Goal: Task Accomplishment & Management: Manage account settings

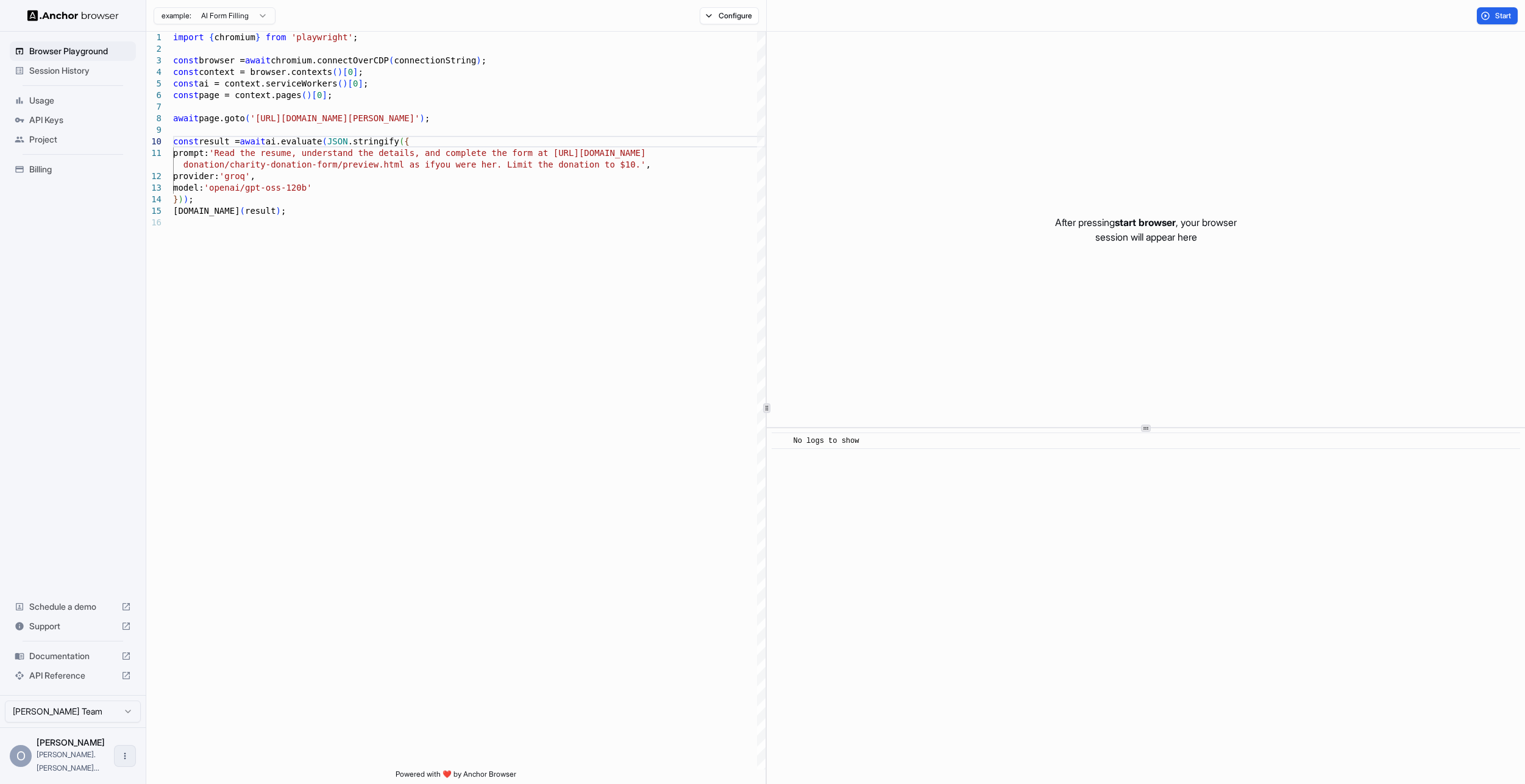
click at [130, 760] on button "Open menu" at bounding box center [125, 756] width 22 height 22
click at [173, 718] on div at bounding box center [762, 392] width 1525 height 784
click at [126, 723] on html "Browser Playground Session History Usage API Keys Project Billing Schedule a de…" at bounding box center [762, 392] width 1525 height 784
click at [122, 723] on html "Browser Playground Session History Usage API Keys Project Billing Schedule a de…" at bounding box center [762, 392] width 1525 height 784
click at [92, 731] on html "Browser Playground Session History Usage API Keys Project Billing Schedule a de…" at bounding box center [762, 392] width 1525 height 784
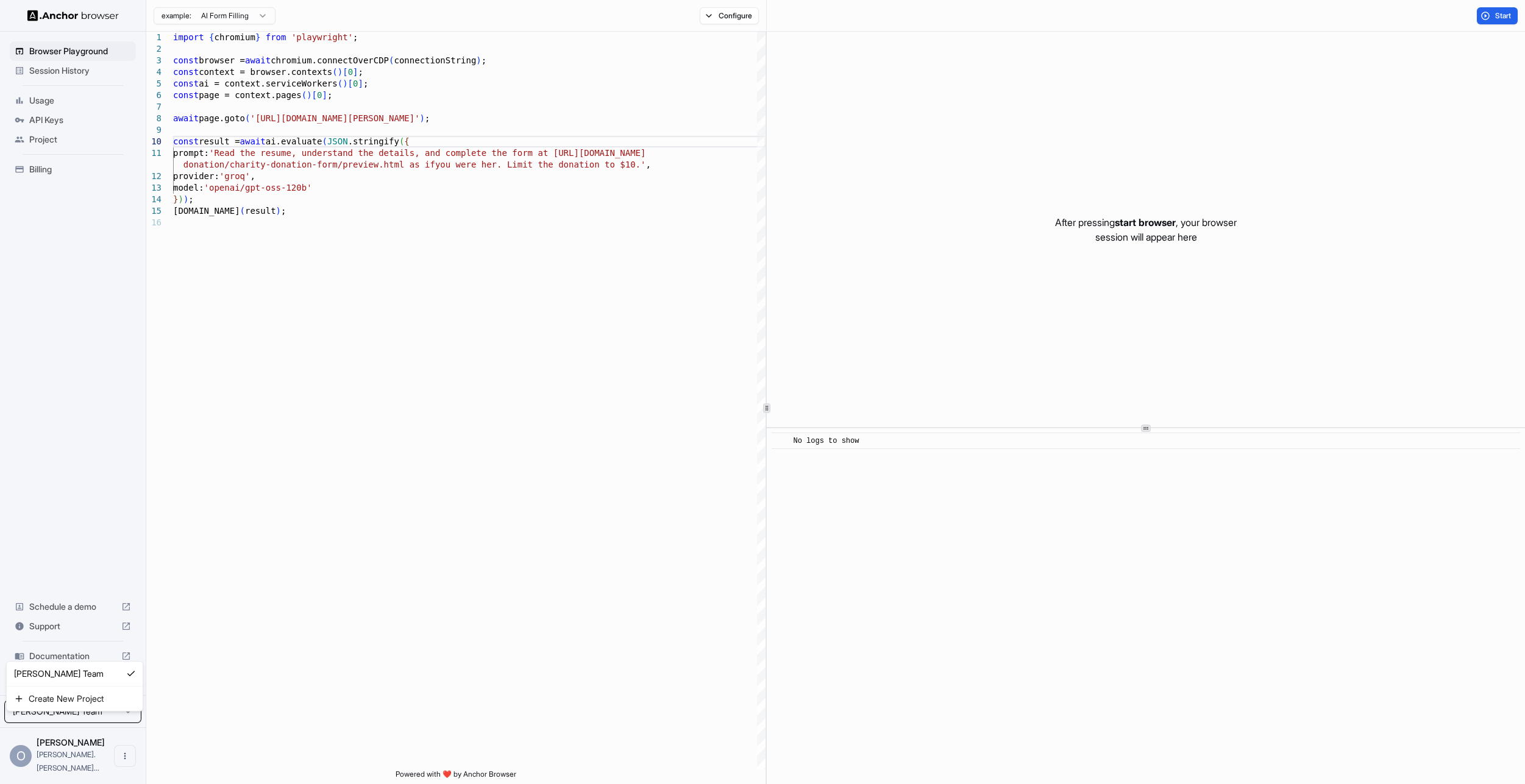
click at [92, 728] on html "Browser Playground Session History Usage API Keys Project Billing Schedule a de…" at bounding box center [762, 392] width 1525 height 784
click at [92, 728] on html "Browser Playground Session History Usage API Keys Project Billing Schedule a de…" at bounding box center [762, 392] width 1525 height 784
click at [92, 726] on html "Browser Playground Session History Usage API Keys Project Billing Schedule a de…" at bounding box center [762, 392] width 1525 height 784
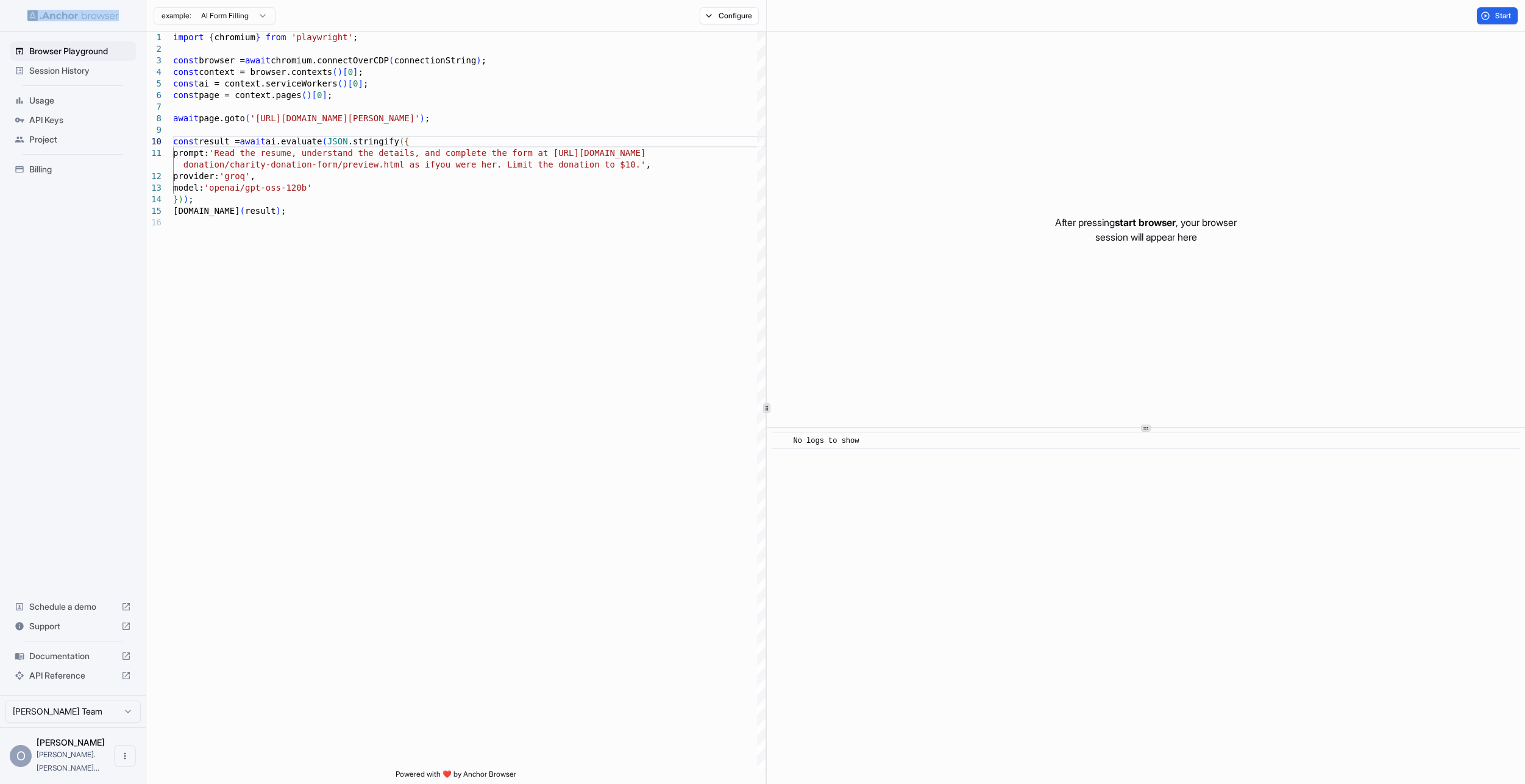
click at [75, 731] on html "Browser Playground Session History Usage API Keys Project Billing Schedule a de…" at bounding box center [762, 392] width 1525 height 784
click at [75, 729] on html "Browser Playground Session History Usage API Keys Project Billing Schedule a de…" at bounding box center [762, 392] width 1525 height 784
click at [99, 516] on div "Browser Playground Session History Usage API Keys Project Billing Schedule a de…" at bounding box center [73, 364] width 146 height 664
click at [77, 747] on div "O Oleg Babakov oleg.egorovich..." at bounding box center [73, 756] width 146 height 57
click at [77, 748] on span "[PERSON_NAME]" at bounding box center [71, 742] width 69 height 10
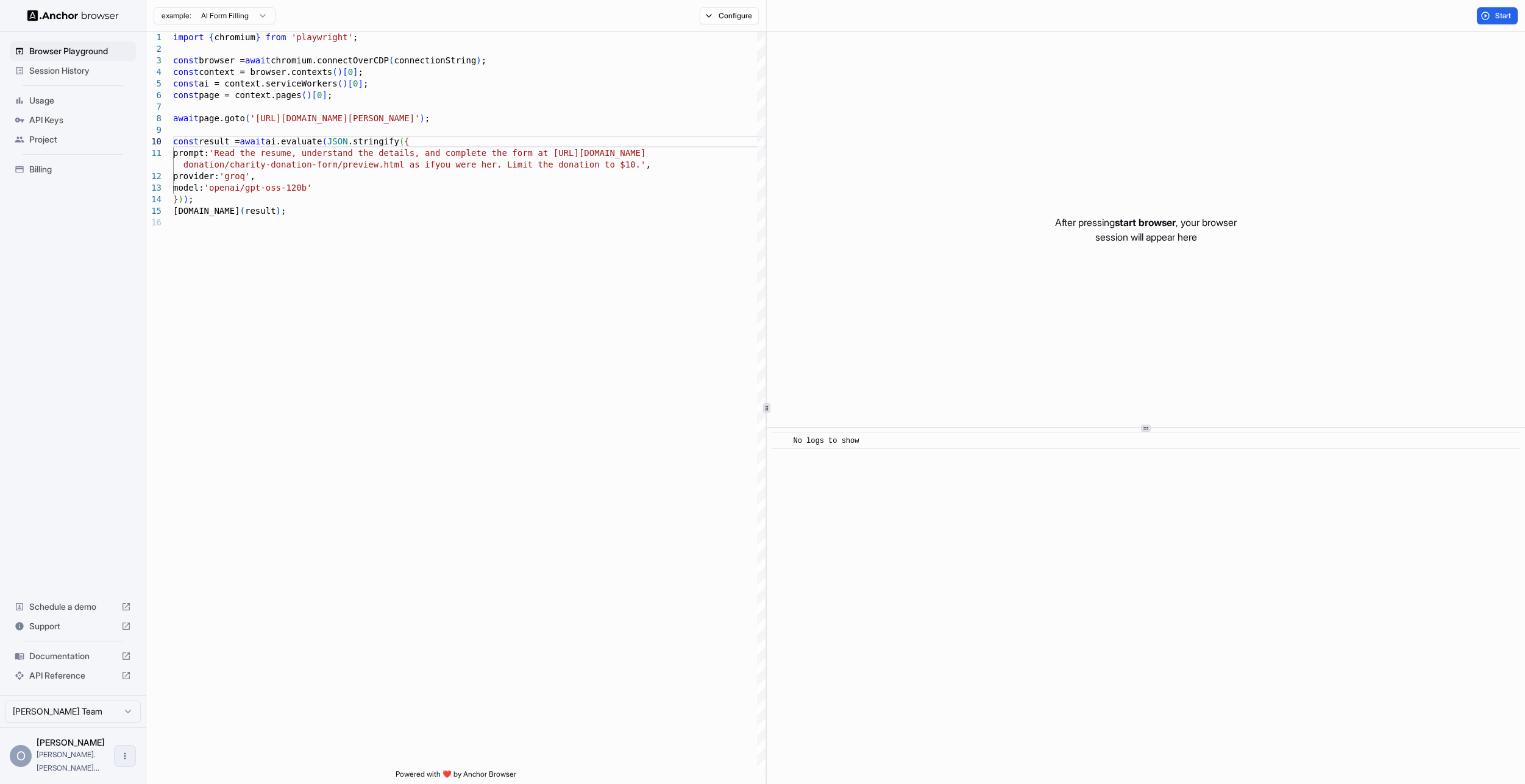
click at [122, 761] on icon "Open menu" at bounding box center [125, 756] width 9 height 9
click at [18, 760] on div at bounding box center [762, 392] width 1525 height 784
click at [40, 117] on span "API Keys" at bounding box center [80, 120] width 102 height 12
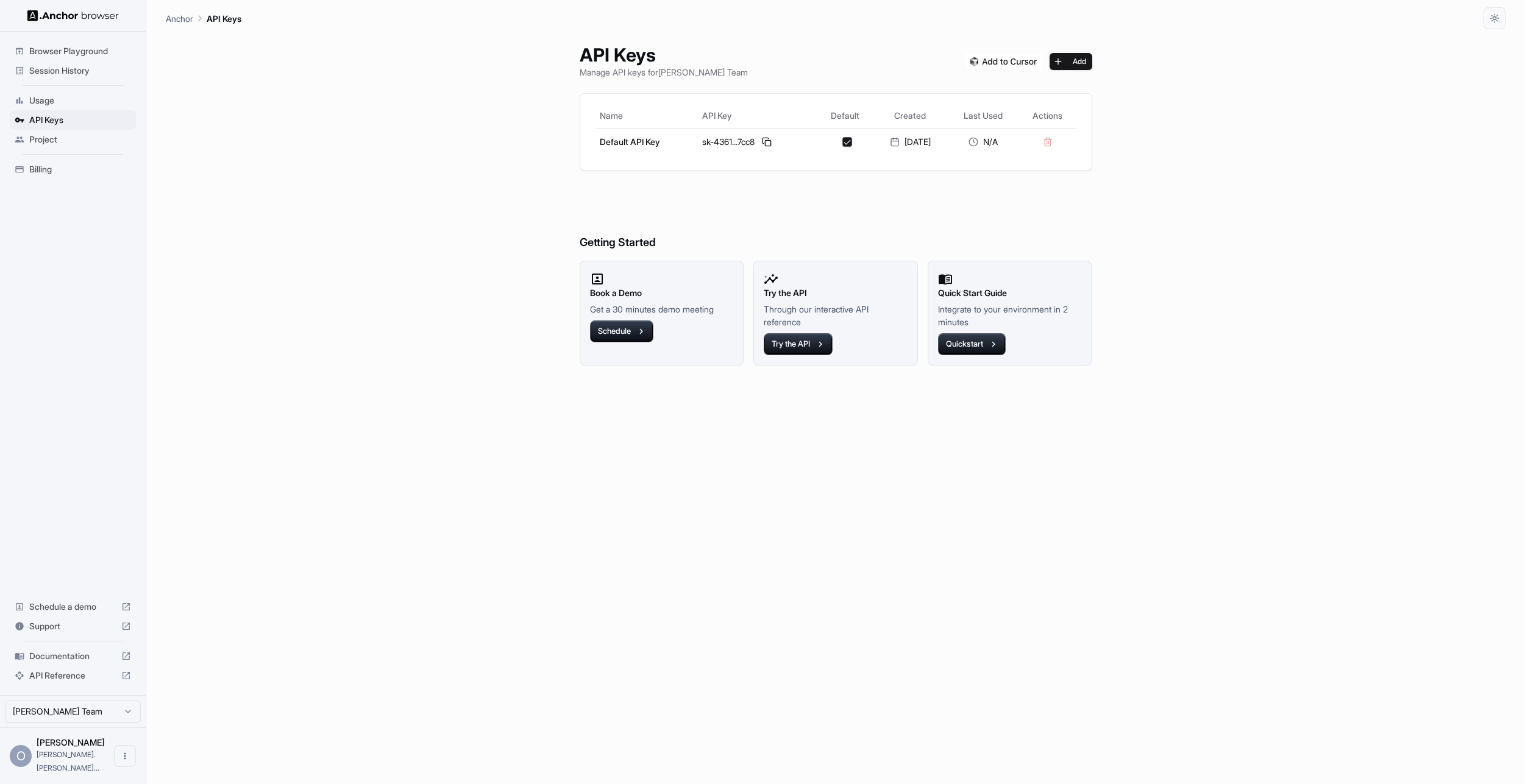
click at [1012, 63] on img at bounding box center [1003, 61] width 77 height 17
click at [615, 336] on button "Schedule" at bounding box center [621, 332] width 63 height 22
click at [94, 13] on img at bounding box center [73, 15] width 92 height 12
